Goal: Information Seeking & Learning: Learn about a topic

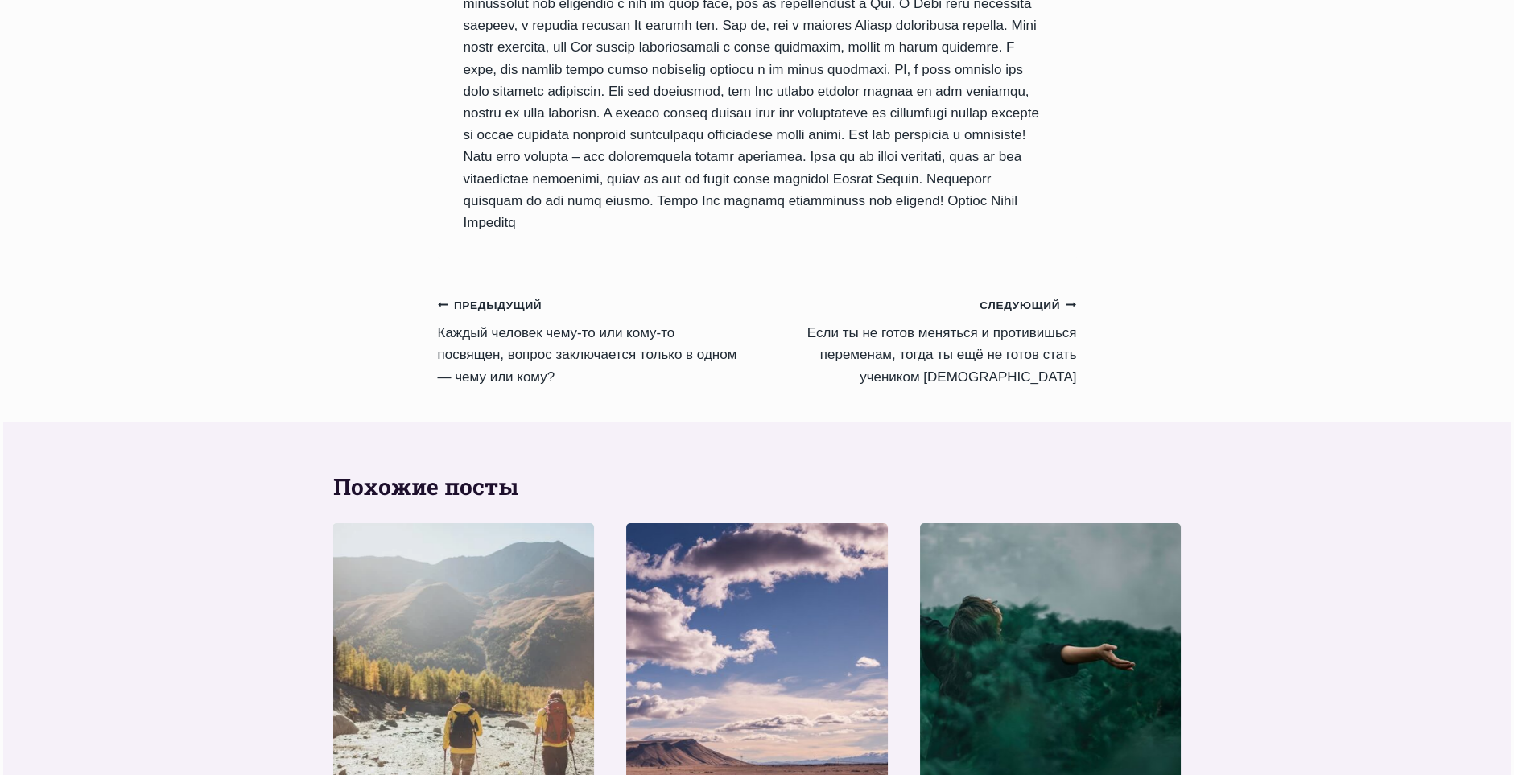
scroll to position [1530, 0]
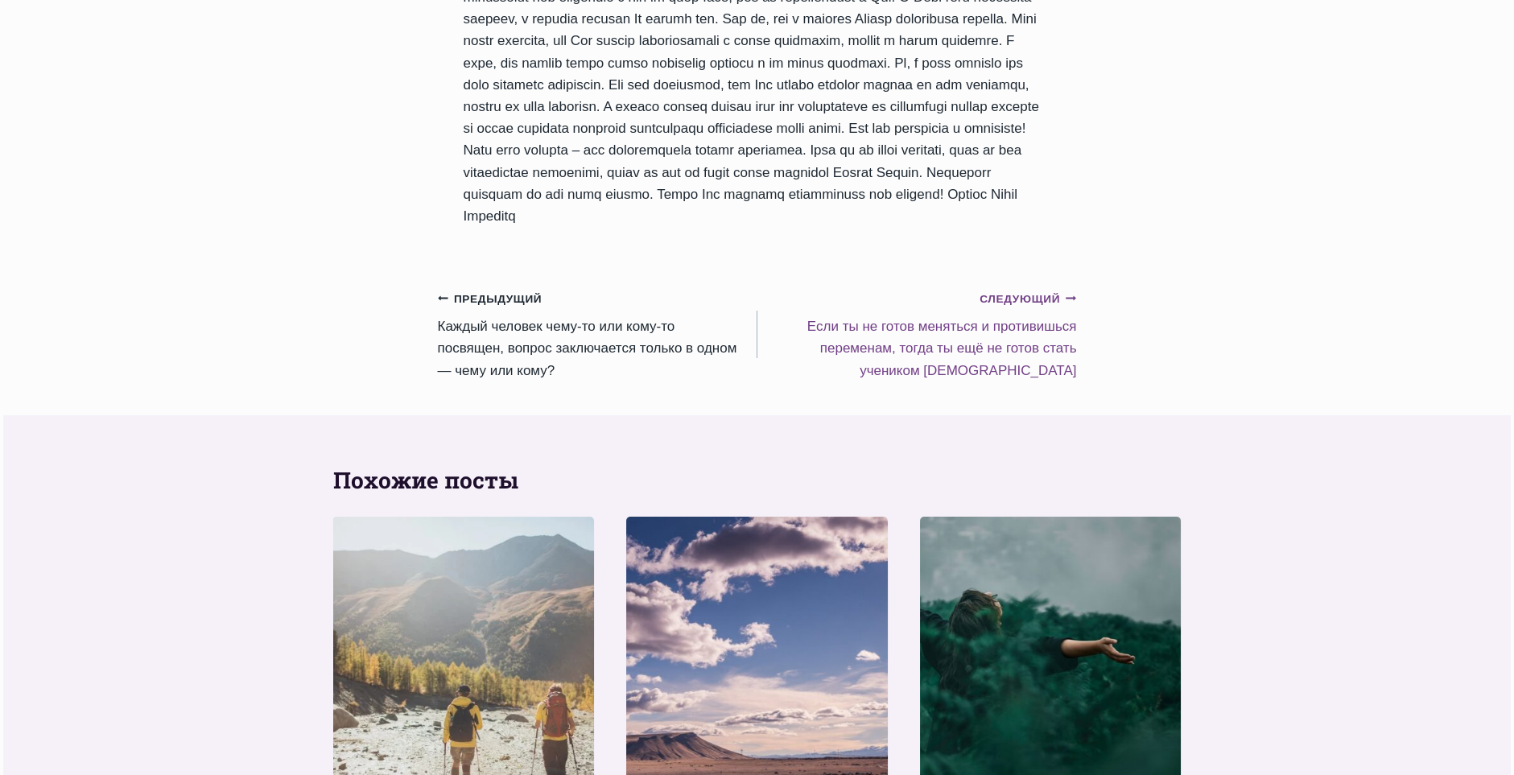
click at [1039, 308] on small "Следующий Продолжить" at bounding box center [1028, 300] width 97 height 18
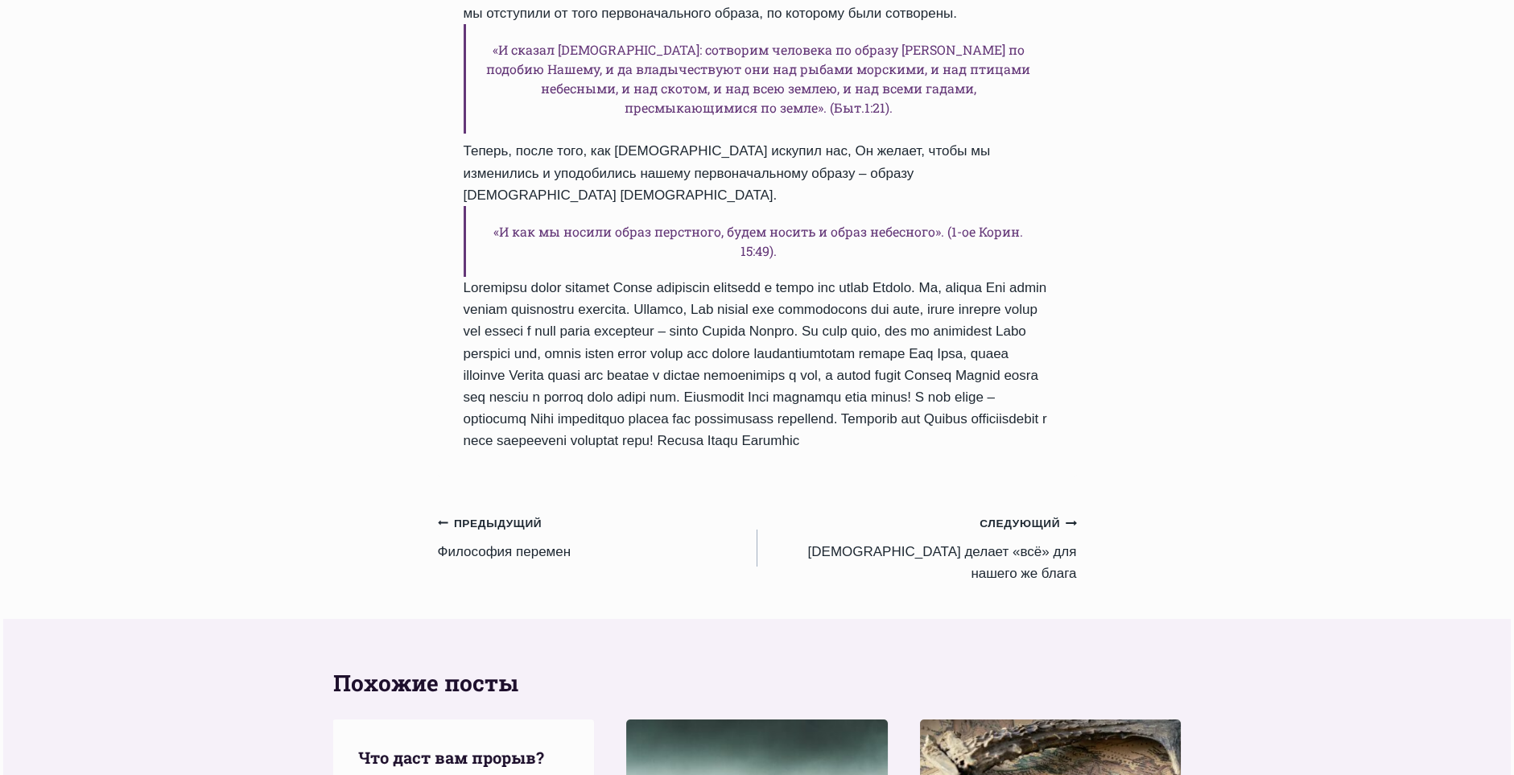
scroll to position [1449, 0]
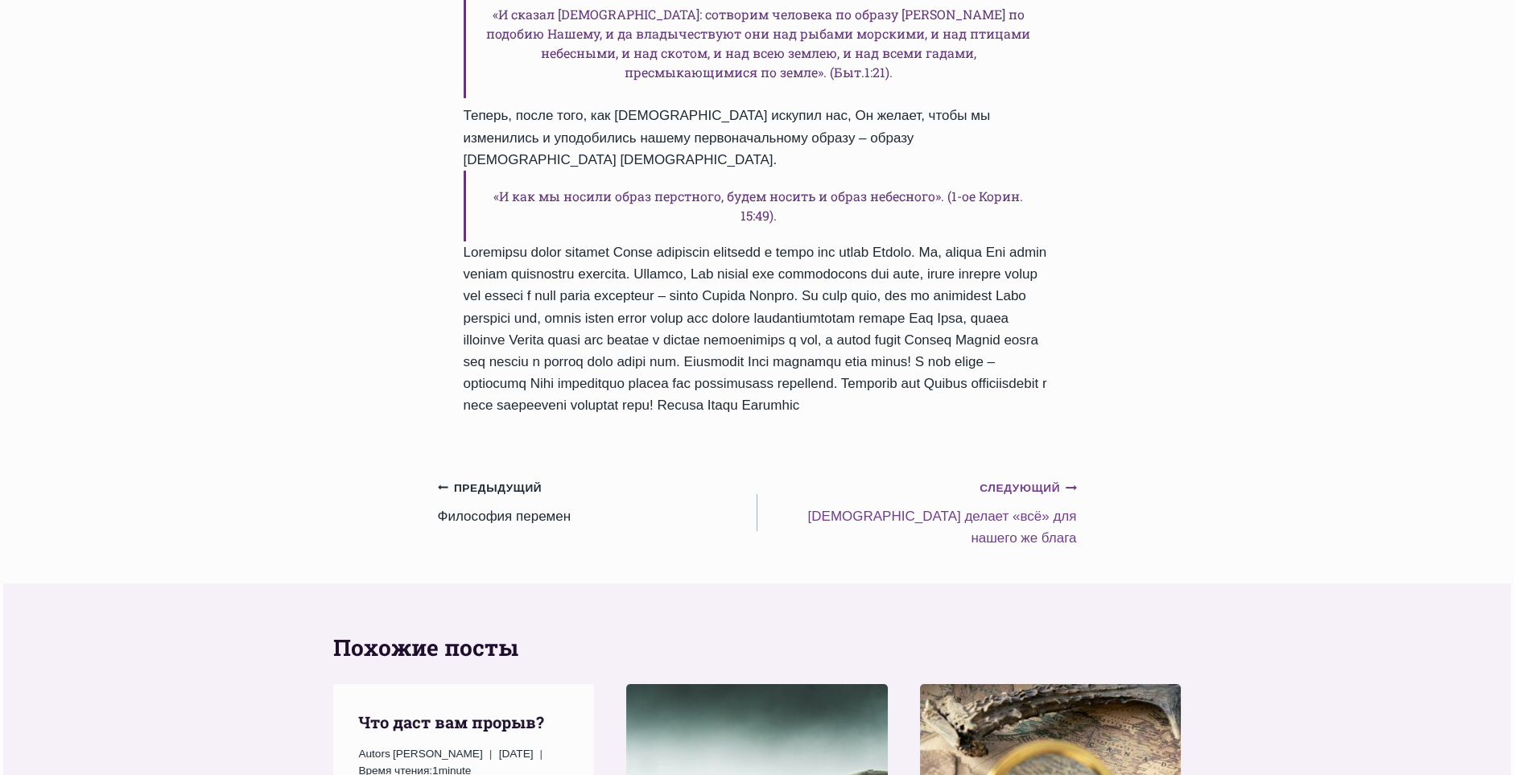
click at [1032, 498] on small "Следующий Продолжить" at bounding box center [1028, 489] width 97 height 18
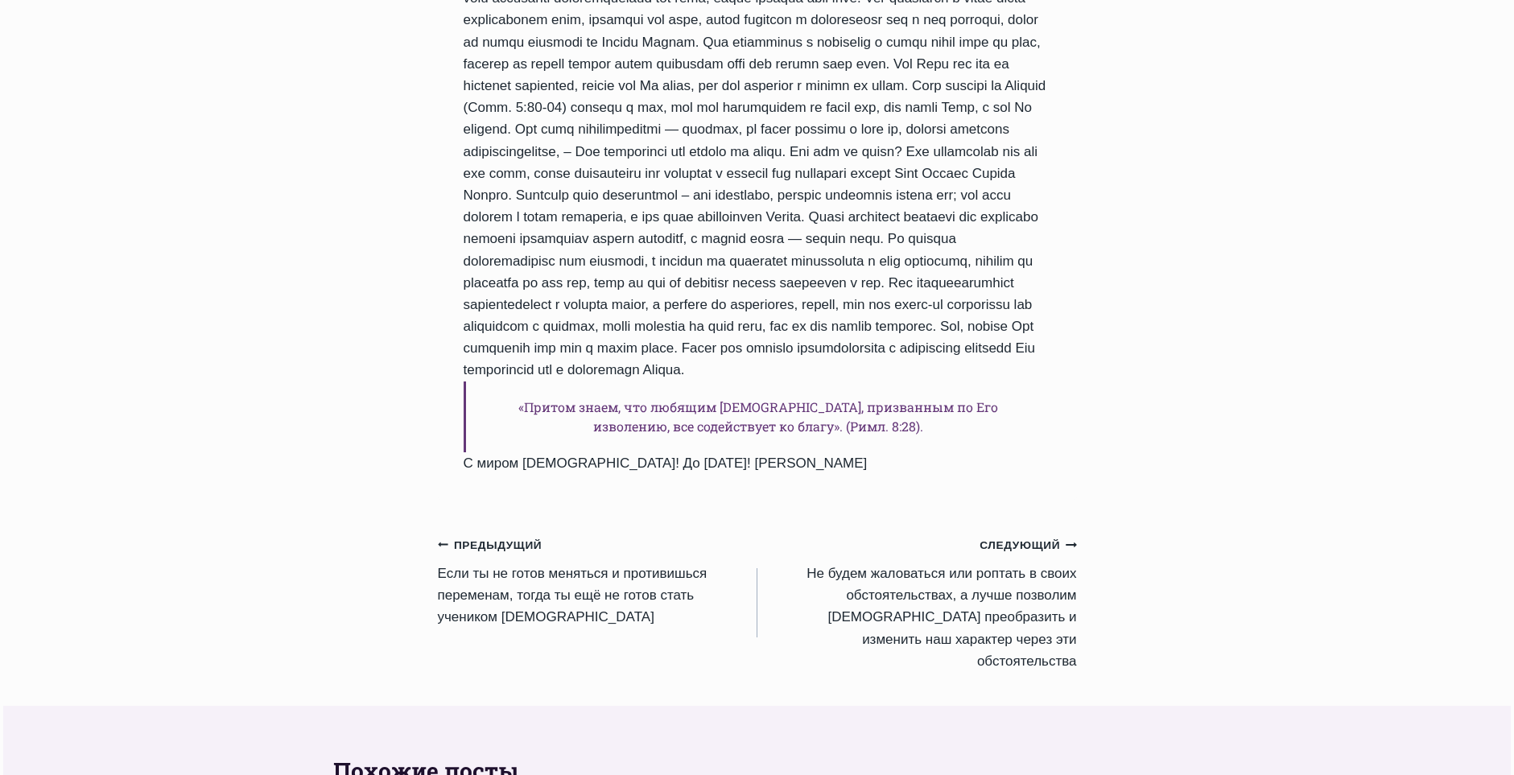
scroll to position [1771, 0]
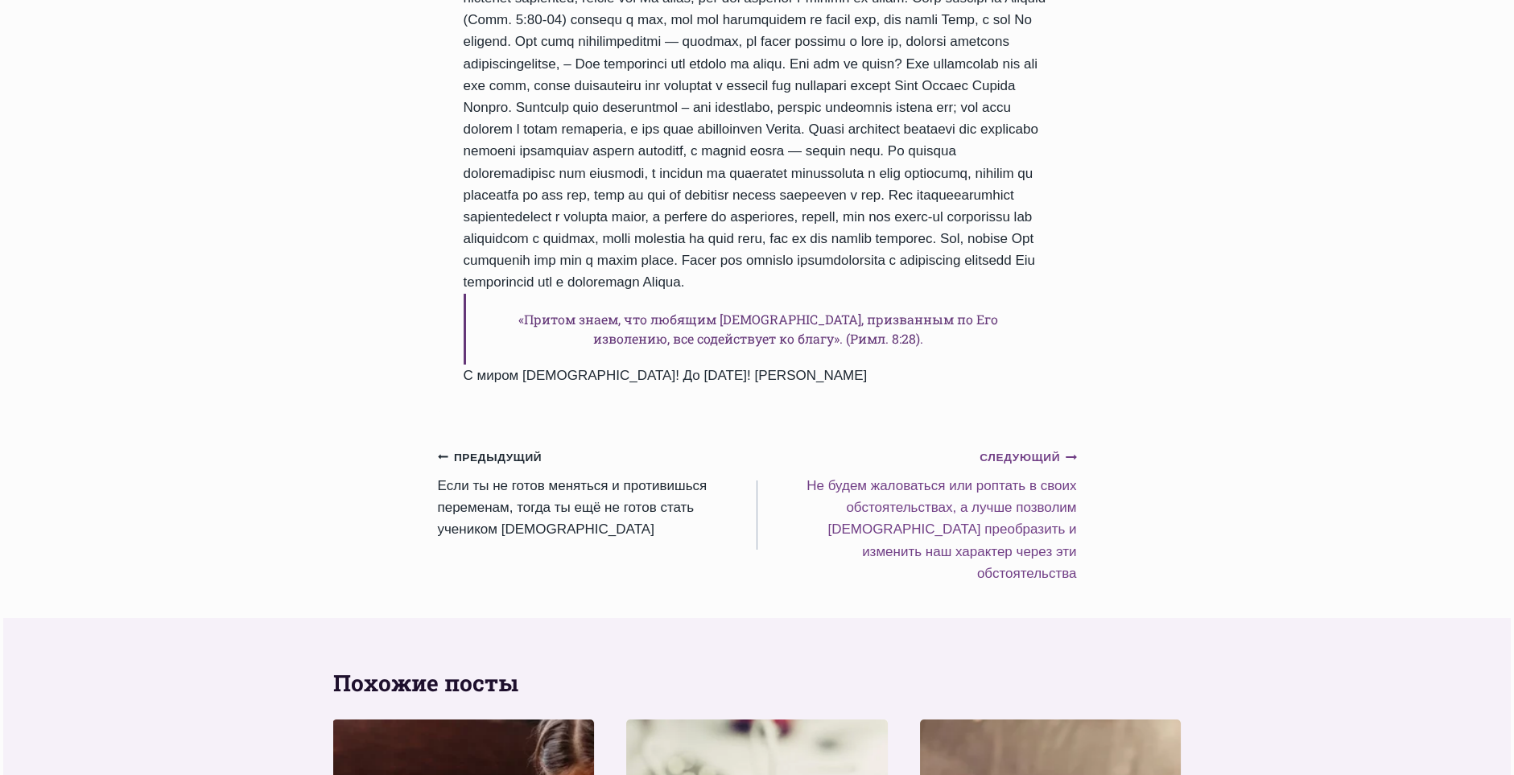
click at [1044, 467] on small "Следующий Продолжить" at bounding box center [1028, 458] width 97 height 18
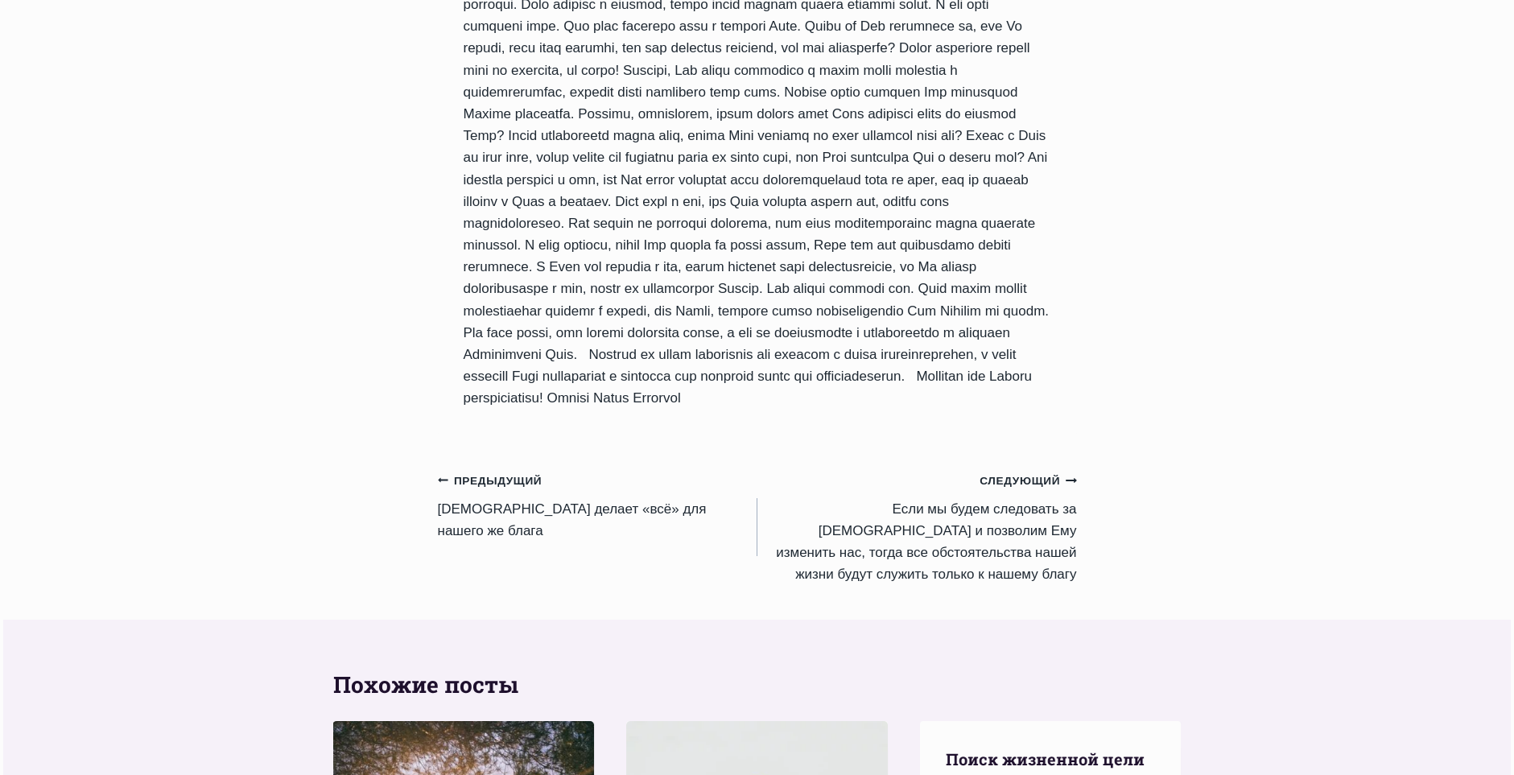
scroll to position [1691, 0]
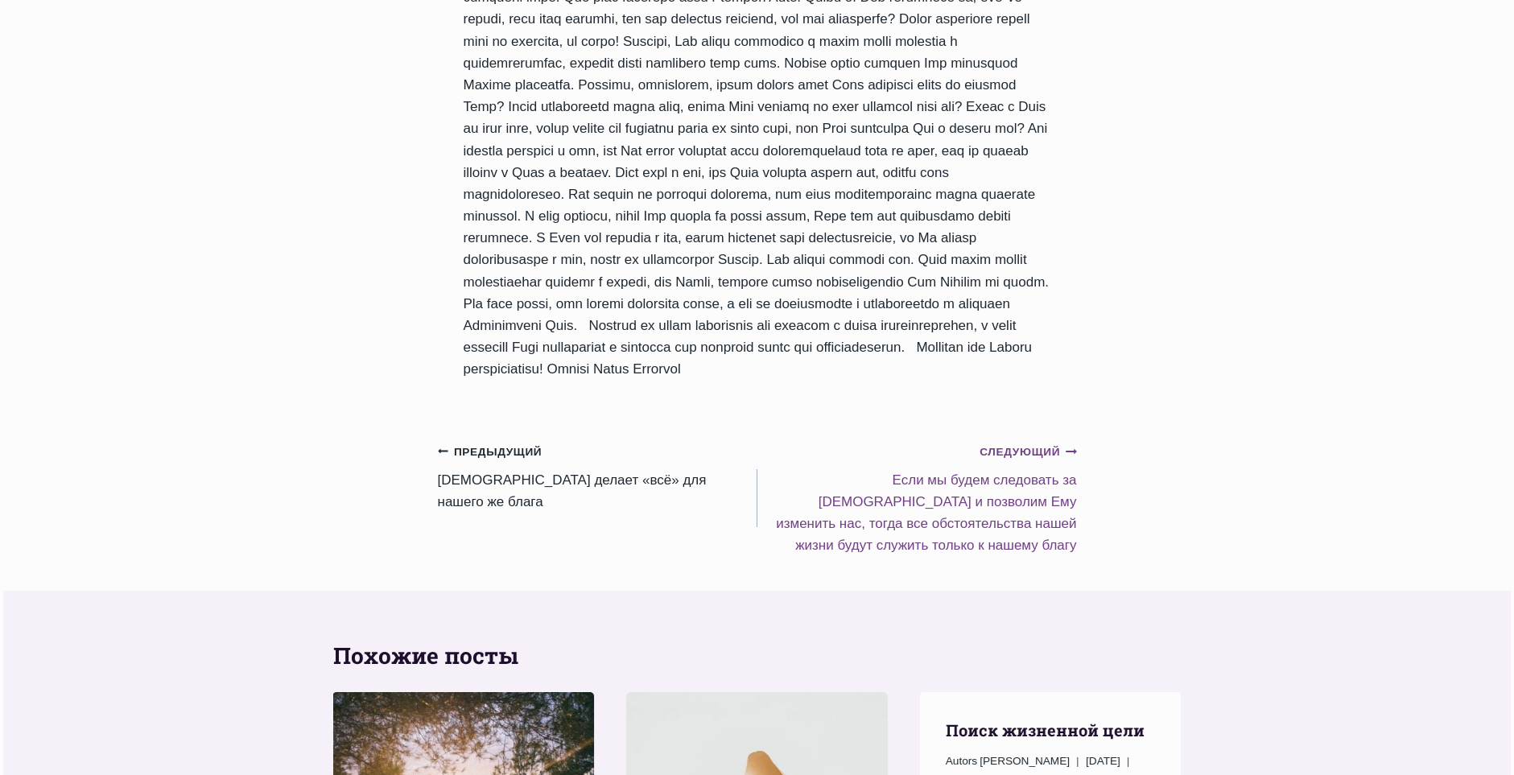
click at [1051, 461] on small "Следующий Продолжить" at bounding box center [1028, 453] width 97 height 18
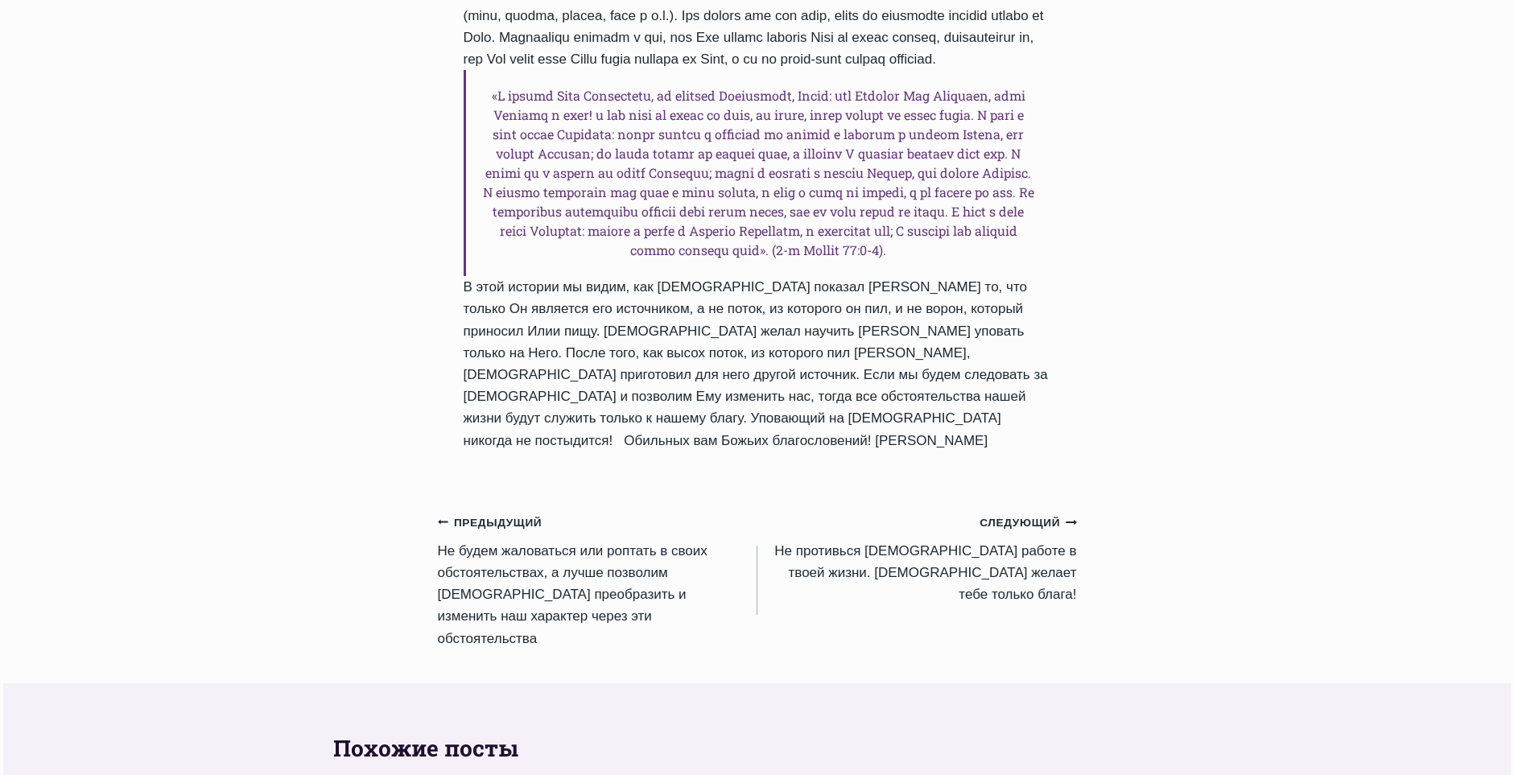
scroll to position [1449, 0]
click at [1027, 531] on small "Следующий Продолжить" at bounding box center [1028, 523] width 97 height 18
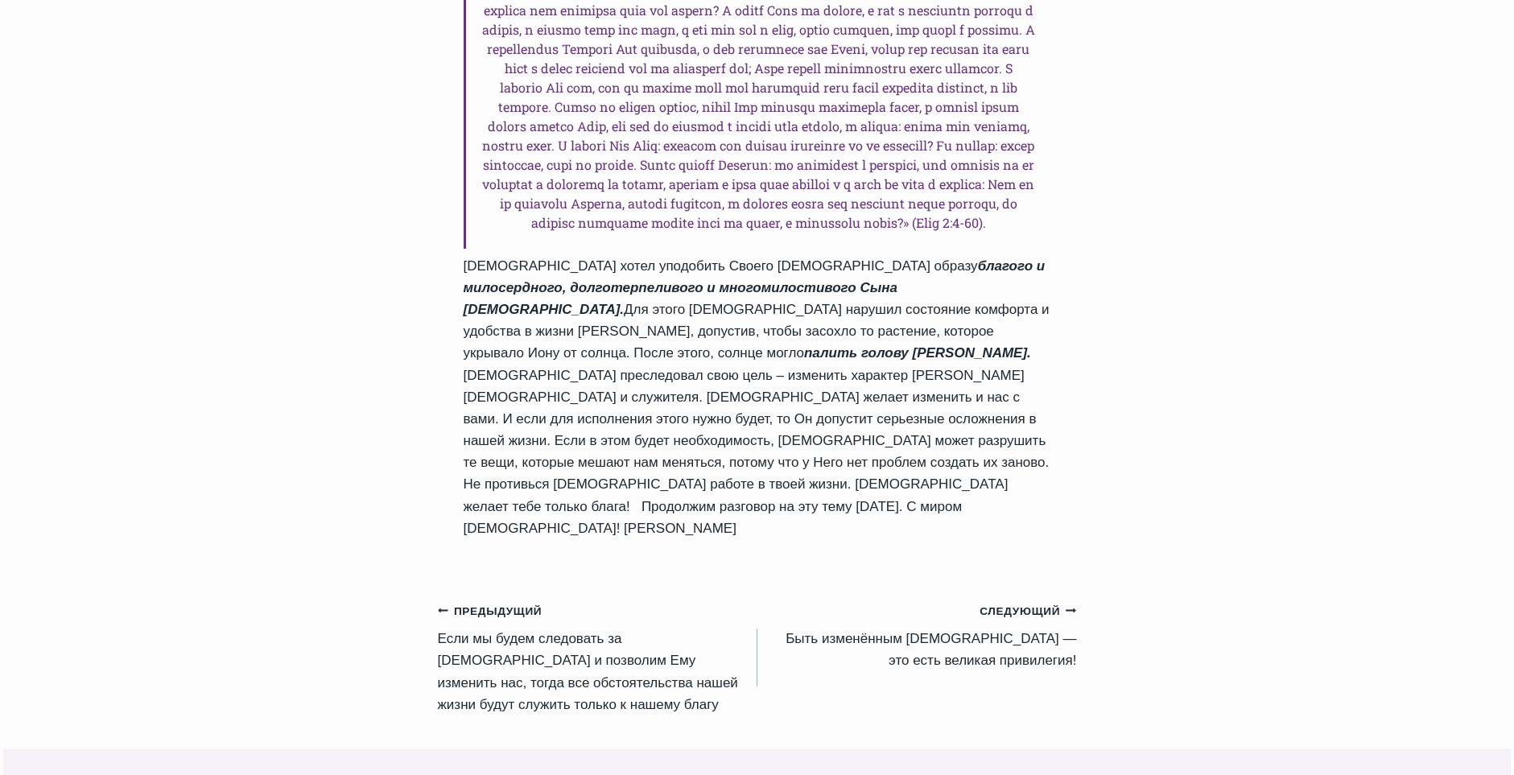
scroll to position [1530, 0]
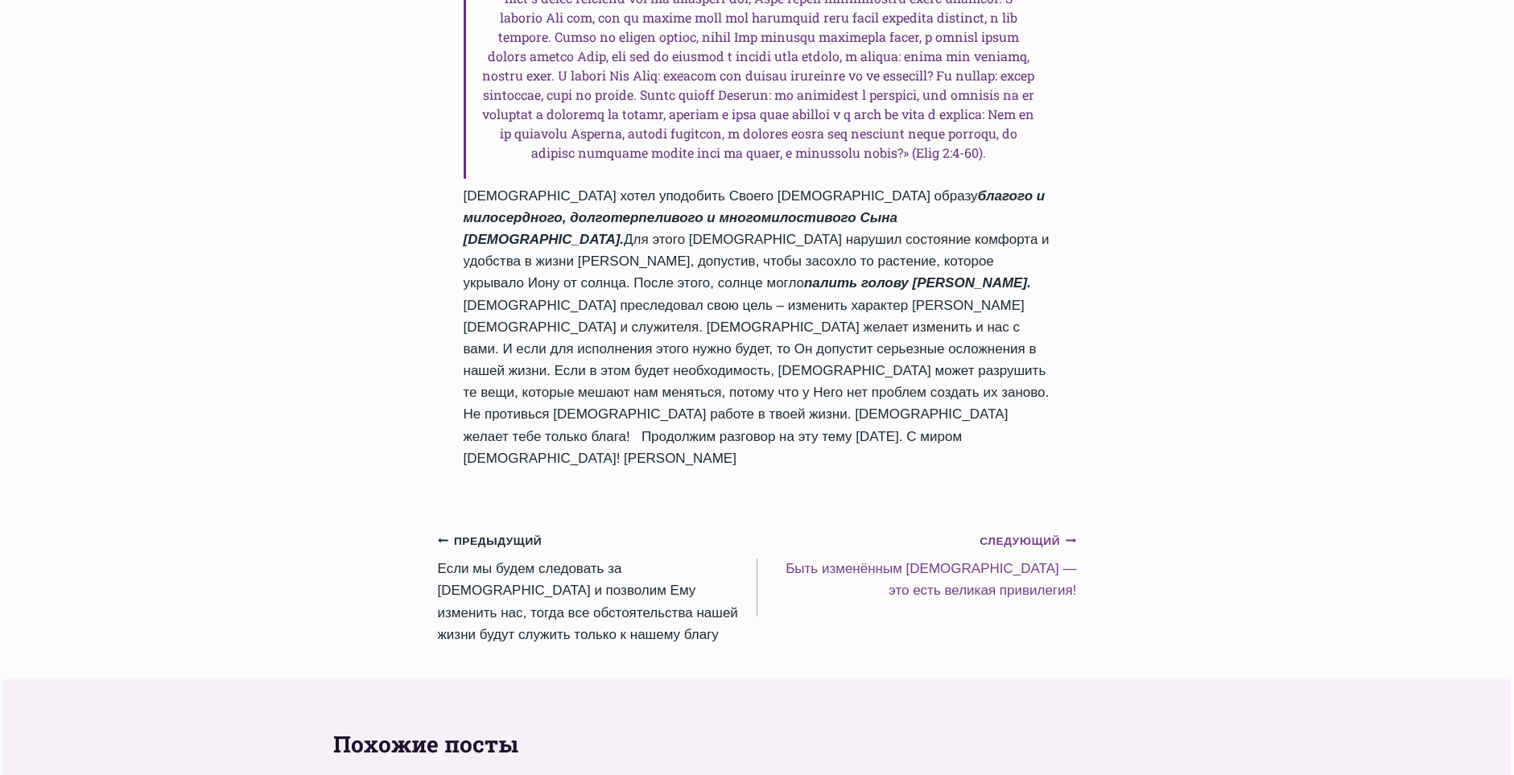
click at [1027, 533] on small "Следующий Продолжить" at bounding box center [1028, 542] width 97 height 18
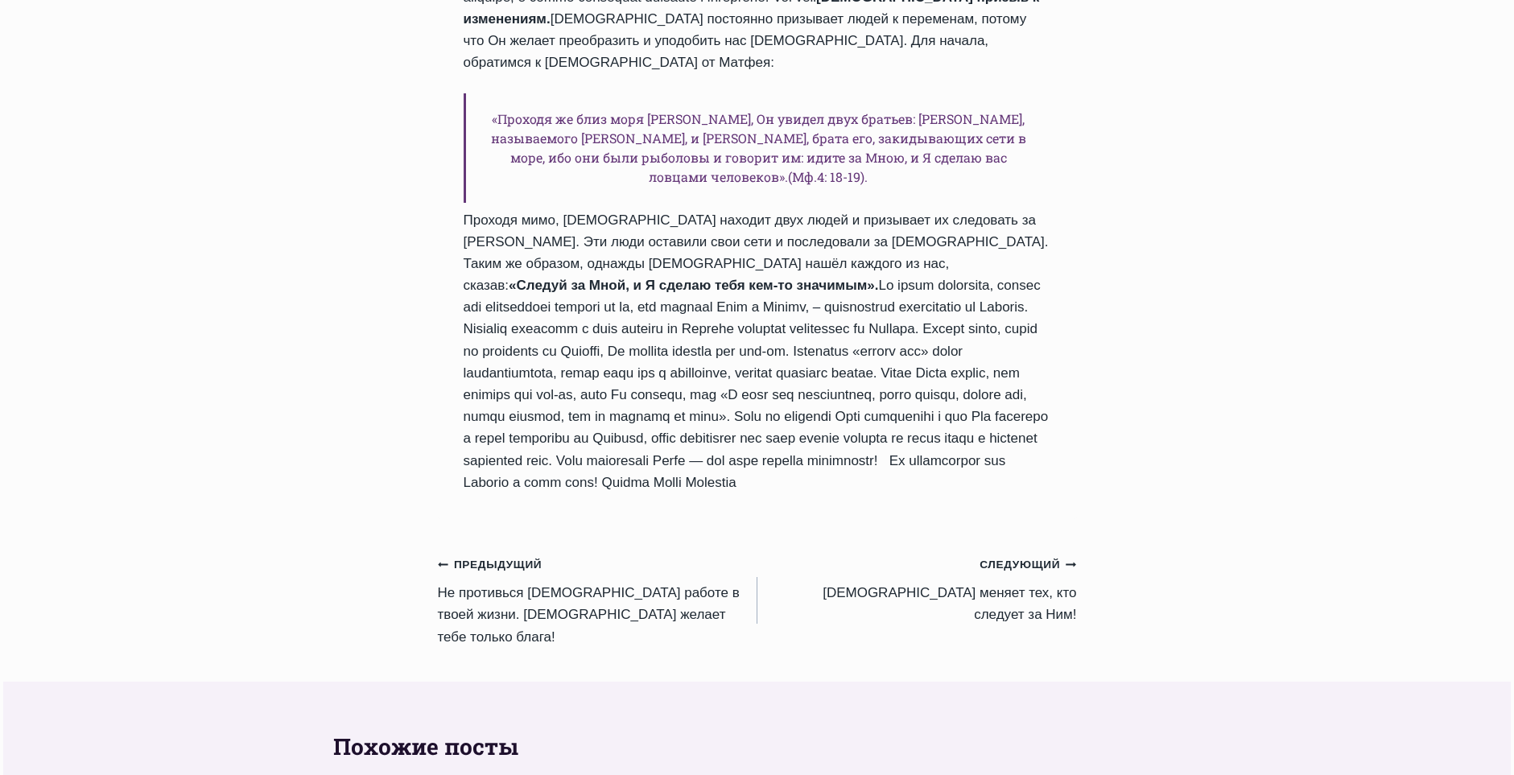
scroll to position [1369, 0]
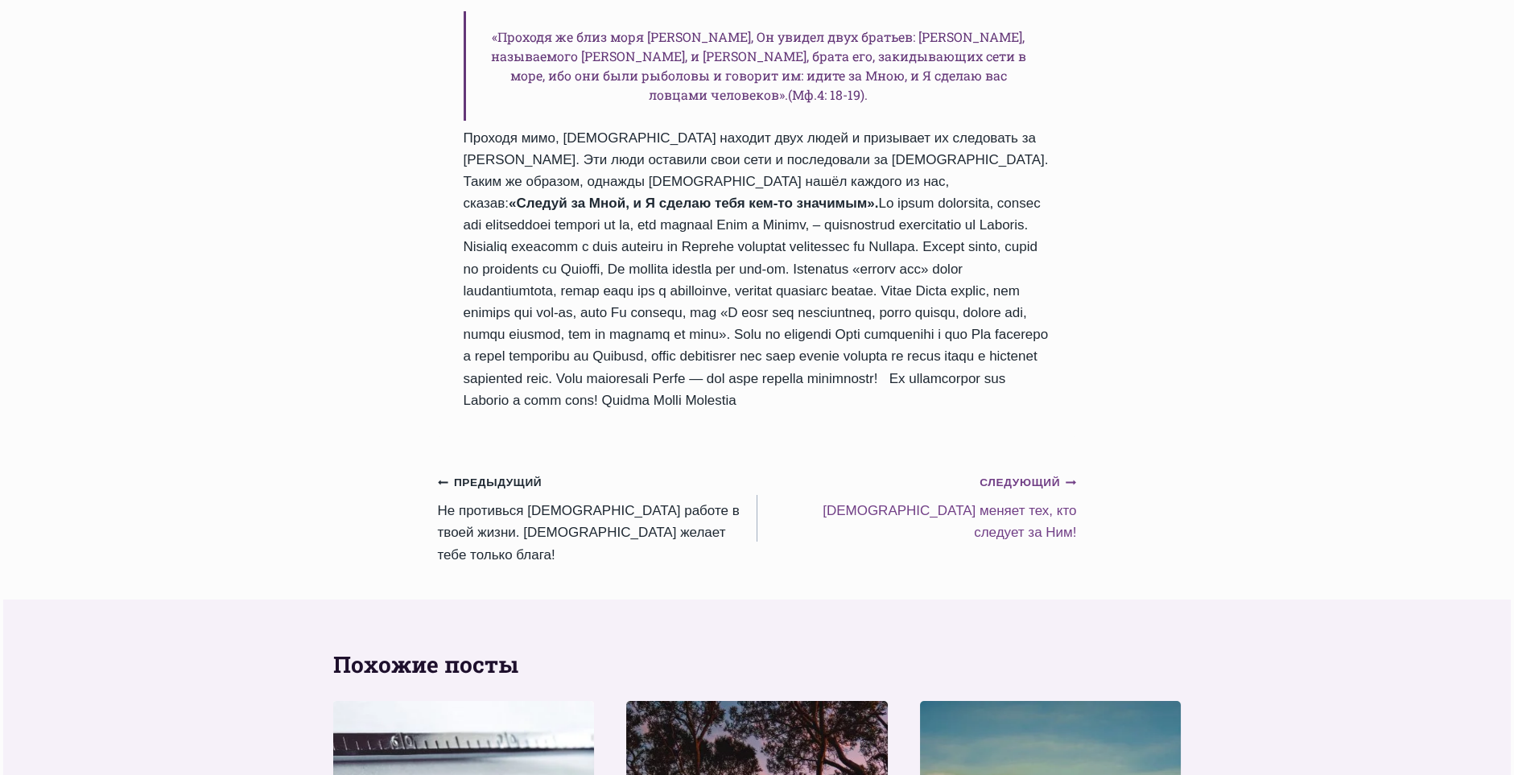
click at [1010, 492] on small "Следующий Продолжить" at bounding box center [1028, 483] width 97 height 18
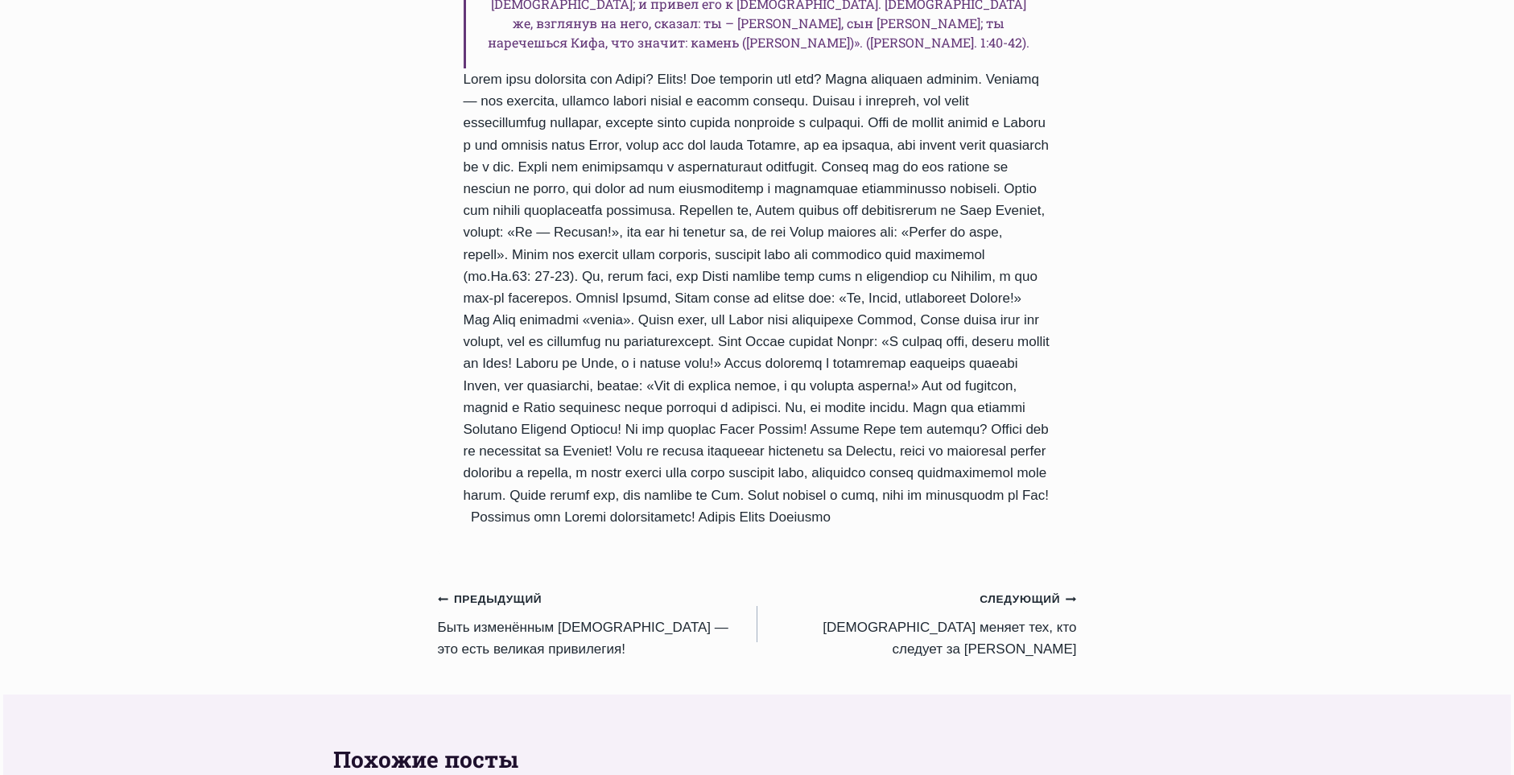
scroll to position [1208, 0]
click at [1024, 590] on small "Следующий Продолжить" at bounding box center [1028, 599] width 97 height 18
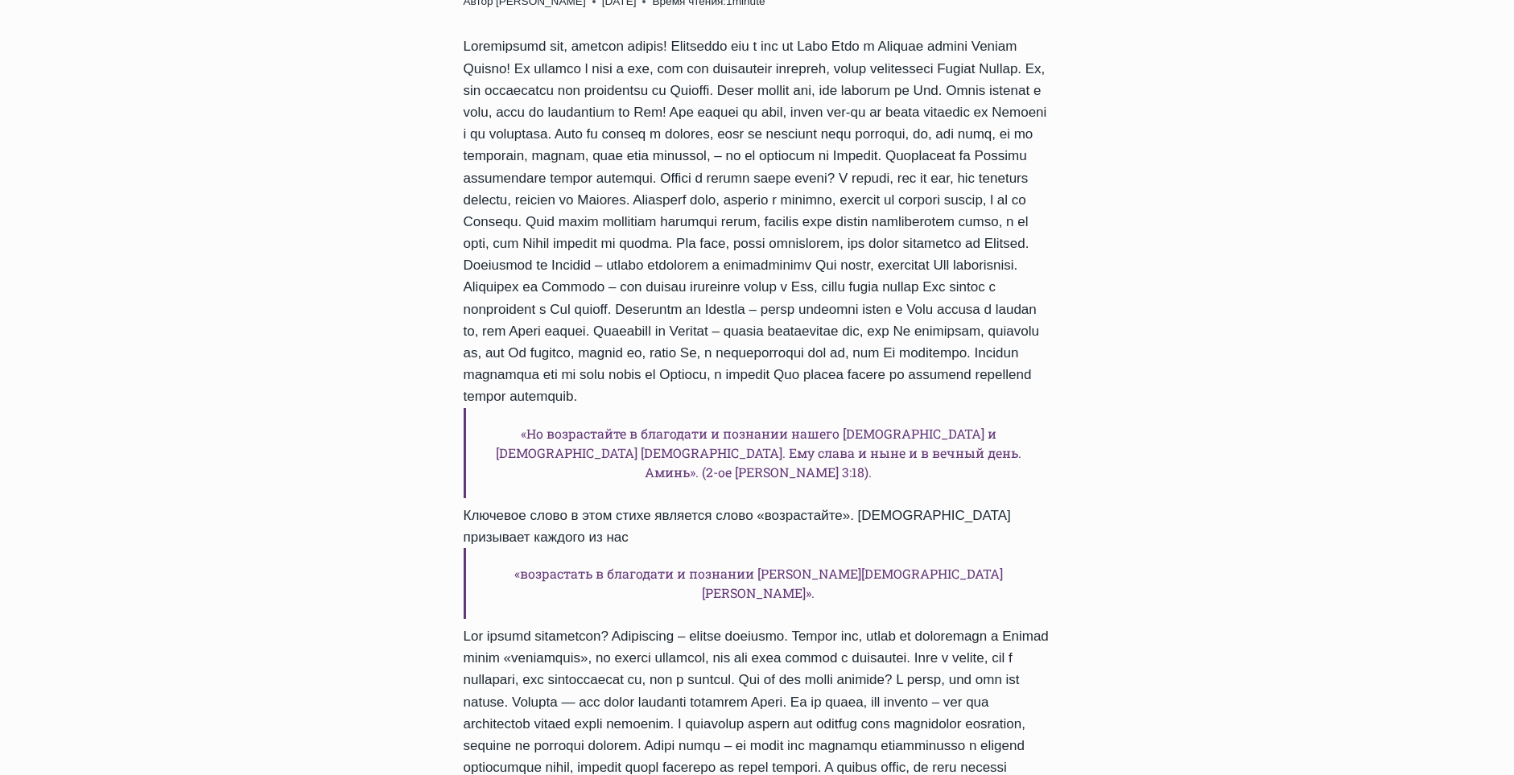
scroll to position [725, 0]
